Goal: Navigation & Orientation: Find specific page/section

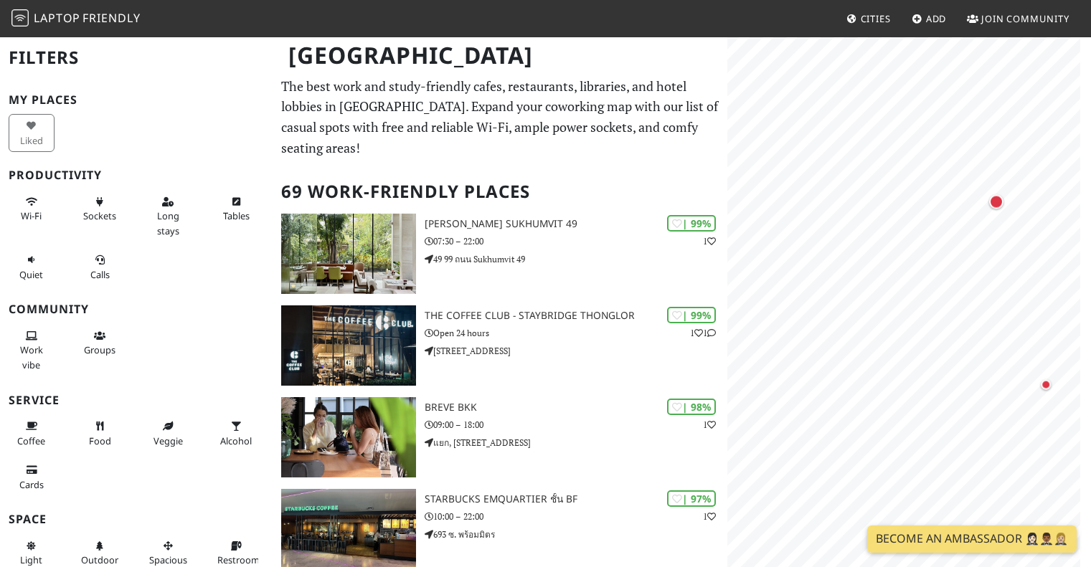
click at [1084, 370] on div "MapLibre | Protomaps © OpenStreetMap" at bounding box center [909, 319] width 364 height 567
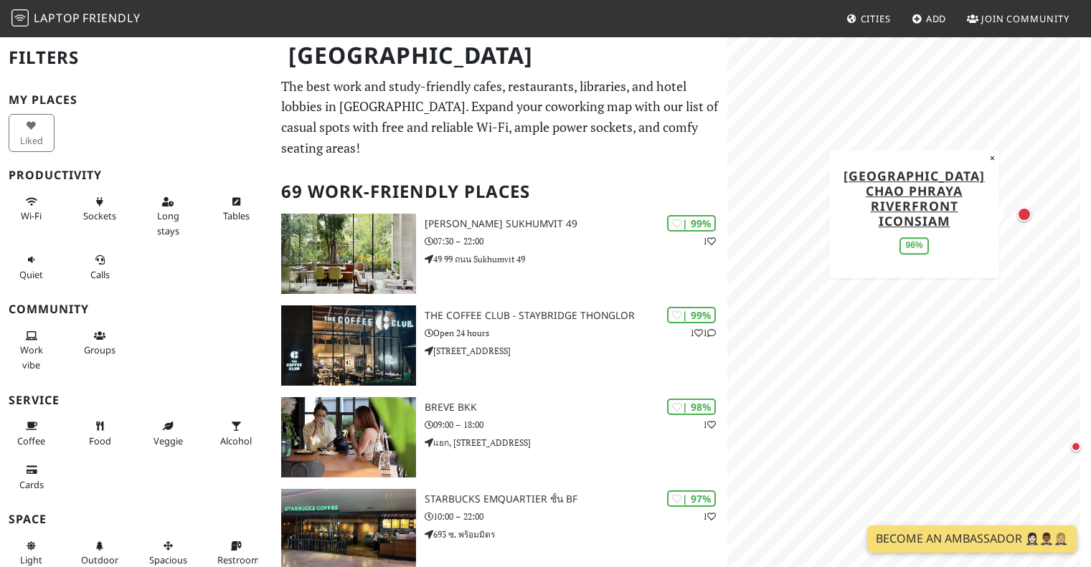
click at [1025, 217] on div "Map marker" at bounding box center [1024, 214] width 14 height 14
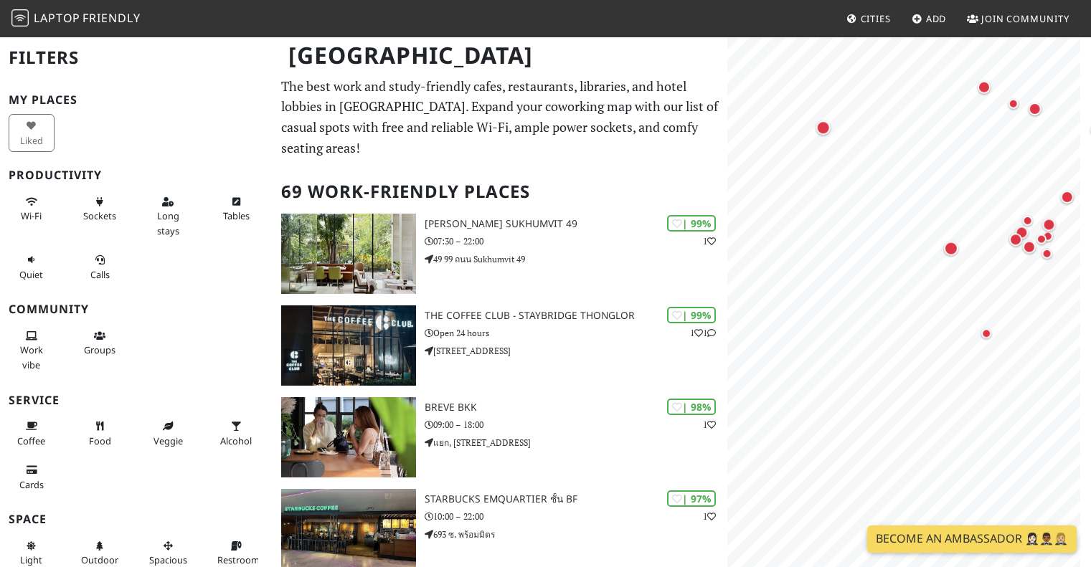
click at [869, 526] on body "Laptop Friendly Cities Add Join Community [GEOGRAPHIC_DATA] Filters My Places L…" at bounding box center [545, 283] width 1091 height 567
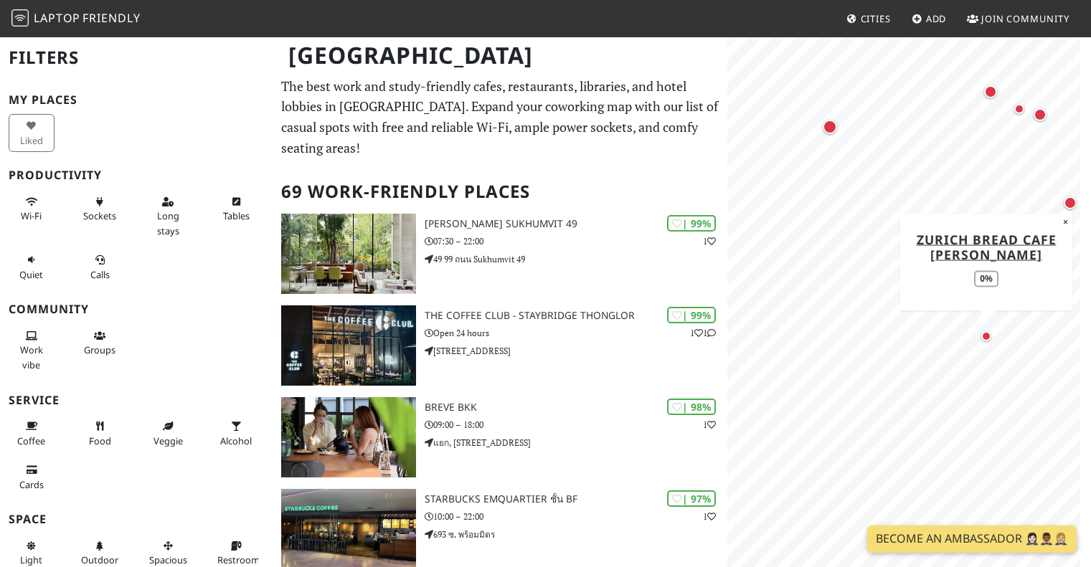
click at [986, 338] on div "Map marker" at bounding box center [986, 336] width 10 height 10
